Goal: Task Accomplishment & Management: Manage account settings

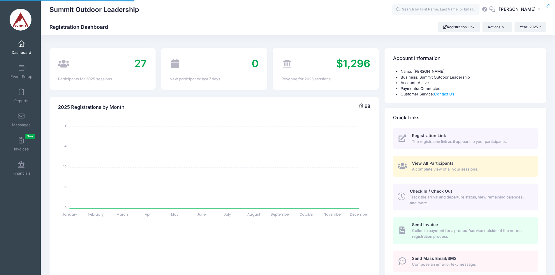
select select
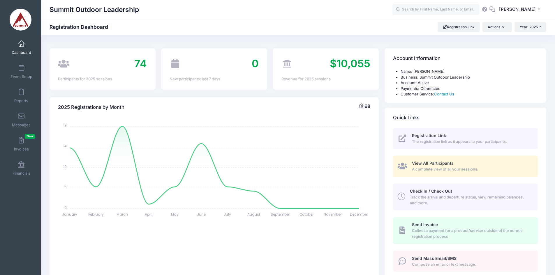
click at [24, 68] on link "Event Setup" at bounding box center [22, 72] width 28 height 20
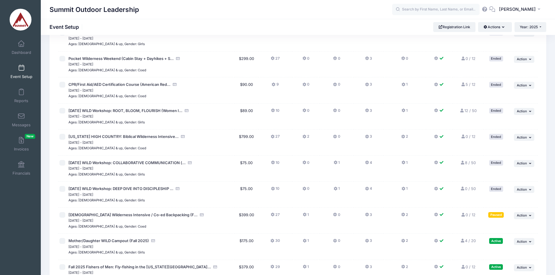
scroll to position [292, 0]
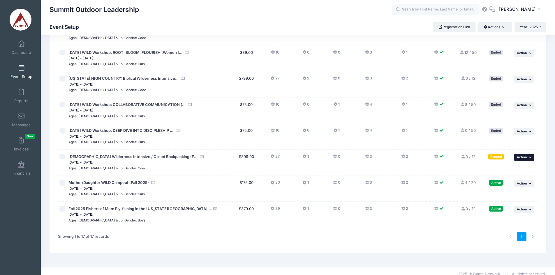
click at [531, 159] on icon "button" at bounding box center [530, 157] width 3 height 3
click at [494, 183] on link "Edit Session" at bounding box center [505, 181] width 53 height 11
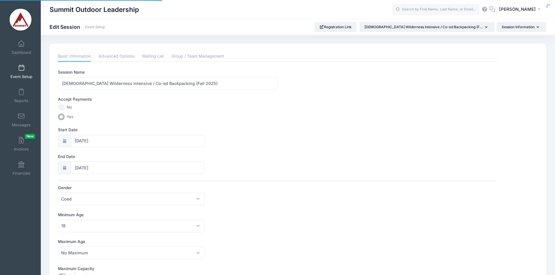
select select "0"
click at [117, 54] on link "Advanced Options" at bounding box center [117, 56] width 36 height 10
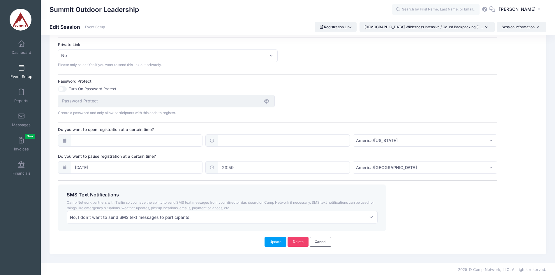
scroll to position [352, 0]
click at [136, 165] on input "09/14/2025" at bounding box center [137, 166] width 132 height 13
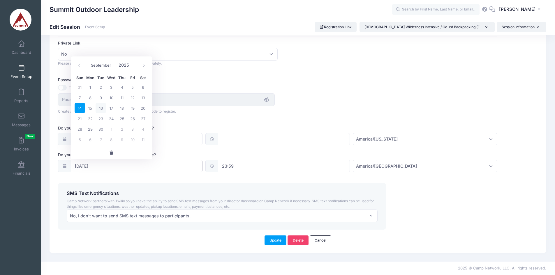
click at [136, 165] on input "09/14/2025" at bounding box center [137, 166] width 132 height 13
click at [111, 151] on span "button" at bounding box center [111, 153] width 5 height 4
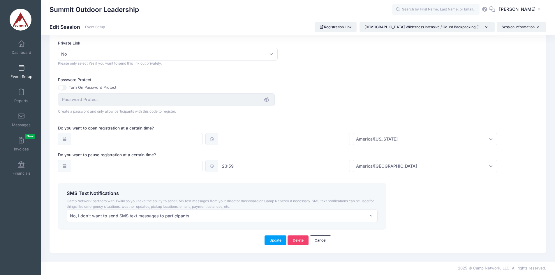
click at [255, 165] on input "23:59" at bounding box center [284, 166] width 132 height 13
click at [259, 188] on button "button" at bounding box center [259, 191] width 82 height 13
click at [427, 200] on div "SMS Text Notifications Camp Network partners with Twilio so you have the abilit…" at bounding box center [277, 206] width 445 height 47
click at [277, 240] on button "Update" at bounding box center [276, 241] width 22 height 10
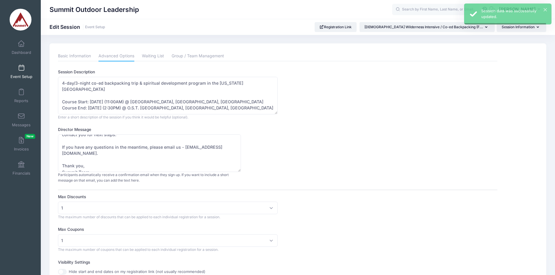
scroll to position [0, 0]
click at [21, 66] on span at bounding box center [21, 68] width 0 height 6
